Goal: Information Seeking & Learning: Learn about a topic

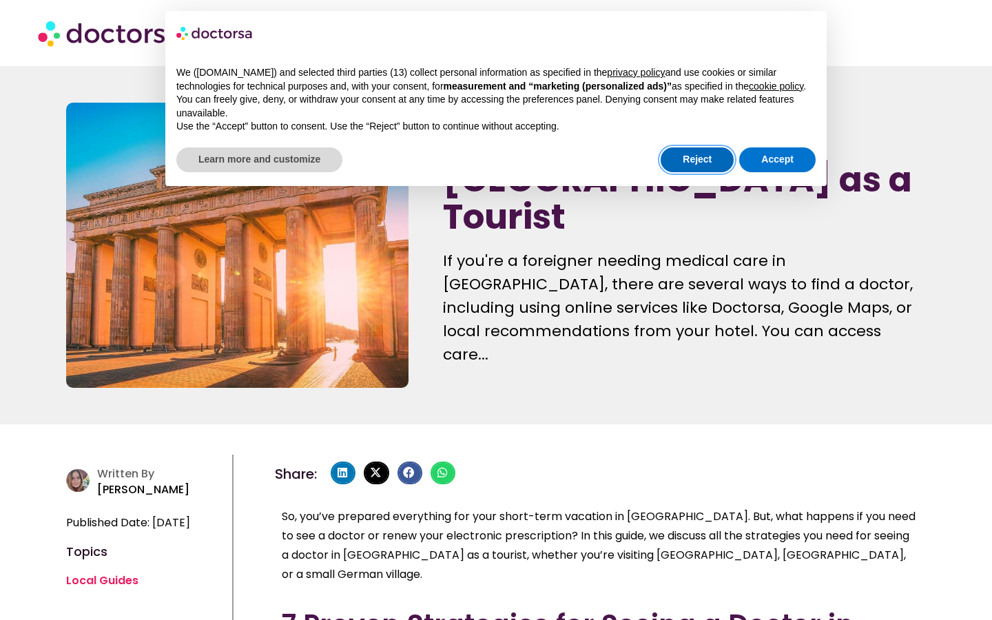
click at [714, 168] on button "Reject" at bounding box center [697, 159] width 73 height 25
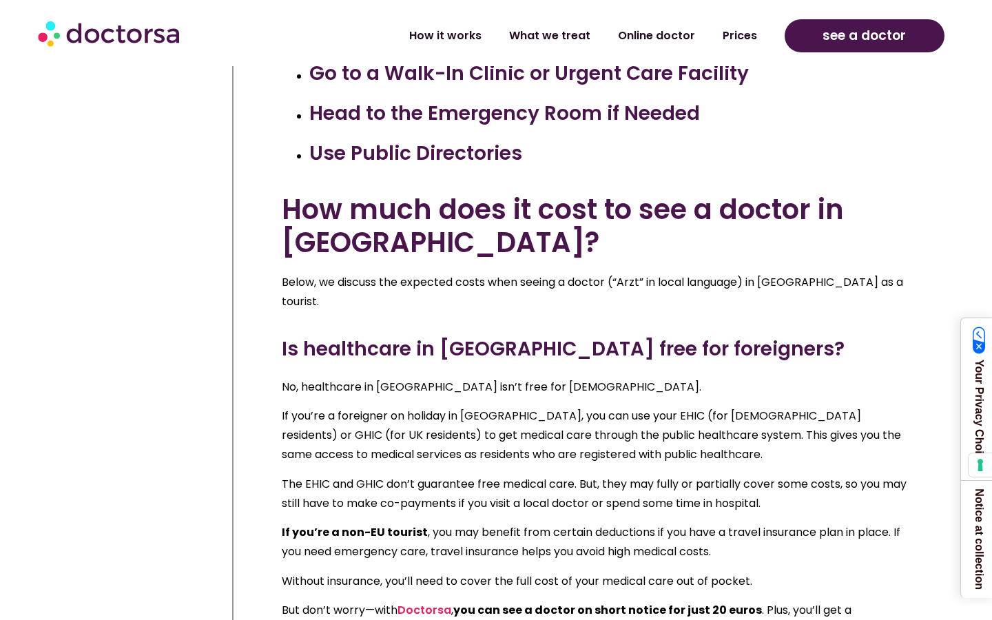
scroll to position [785, 0]
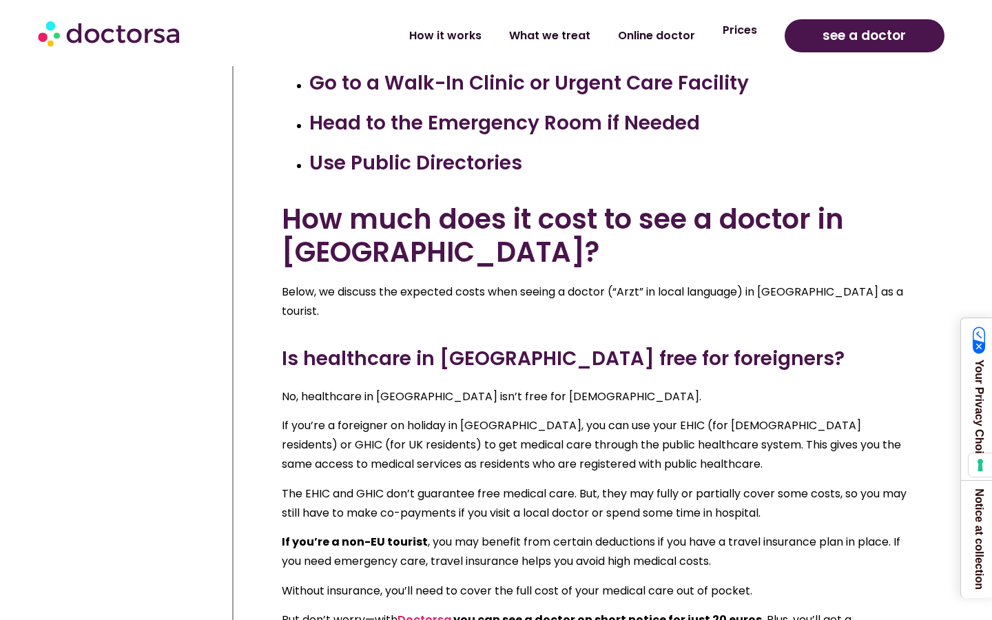
click at [737, 32] on link "Prices" at bounding box center [740, 30] width 62 height 32
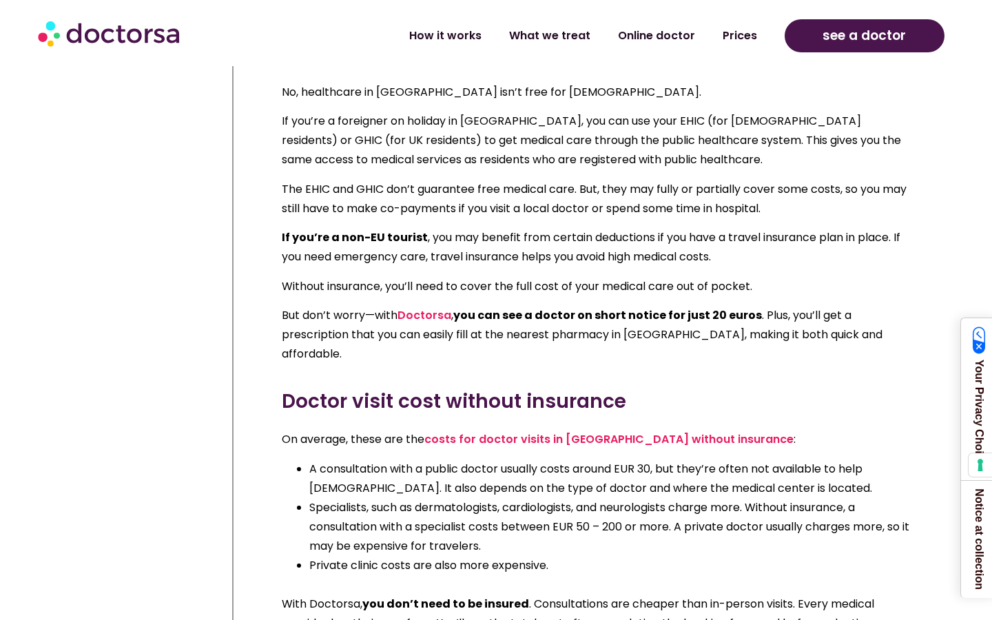
scroll to position [1010, 0]
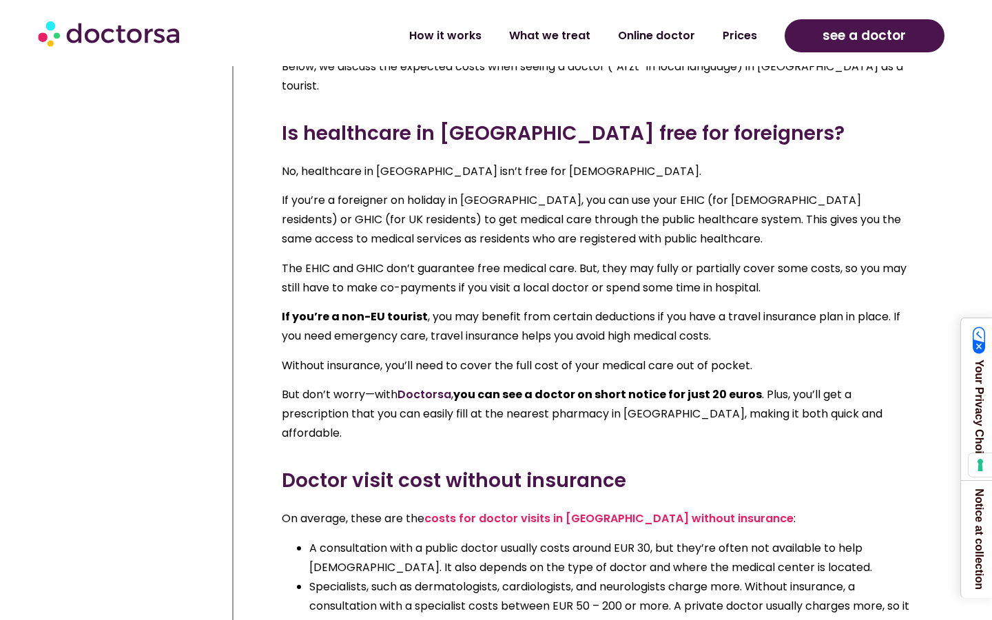
click at [426, 387] on link "Doctorsa" at bounding box center [425, 395] width 54 height 16
